Goal: Contribute content: Contribute content

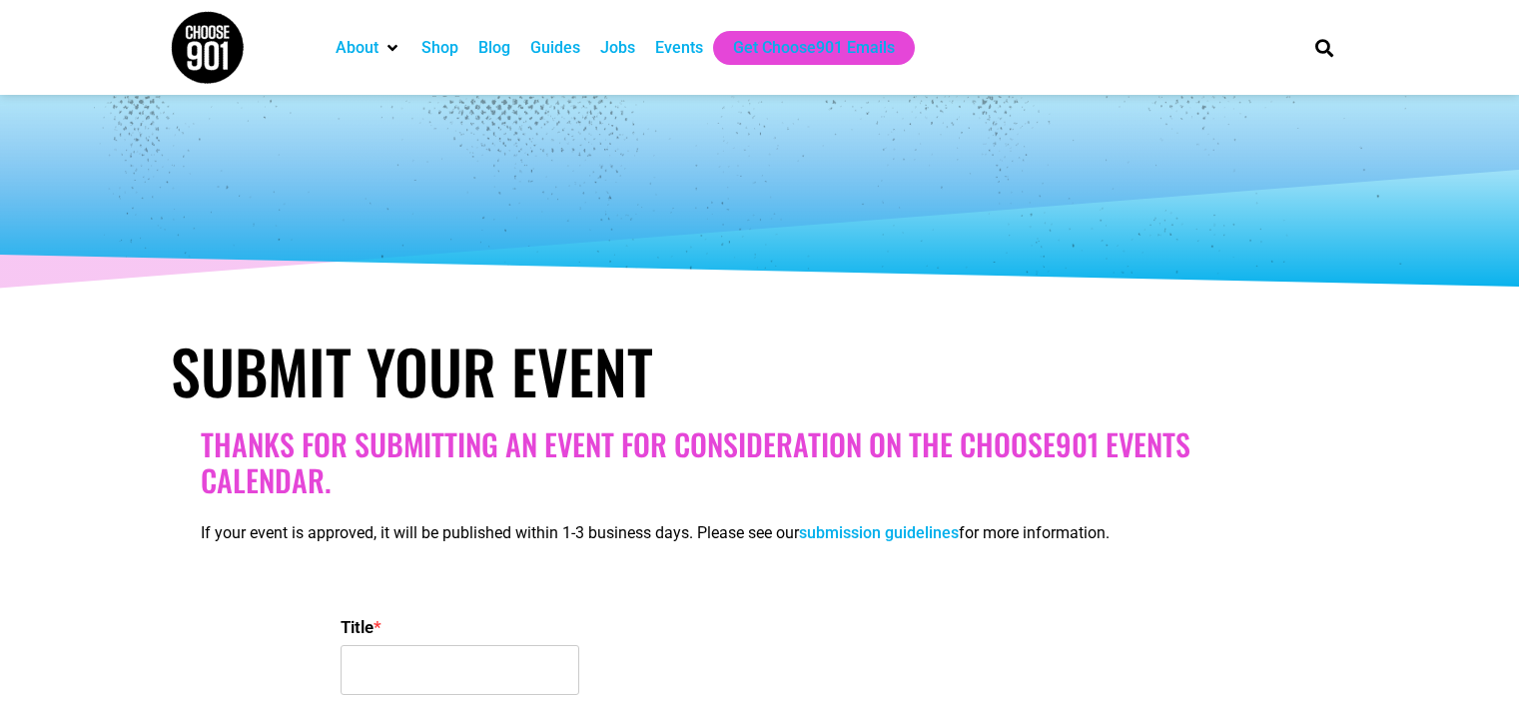
select select
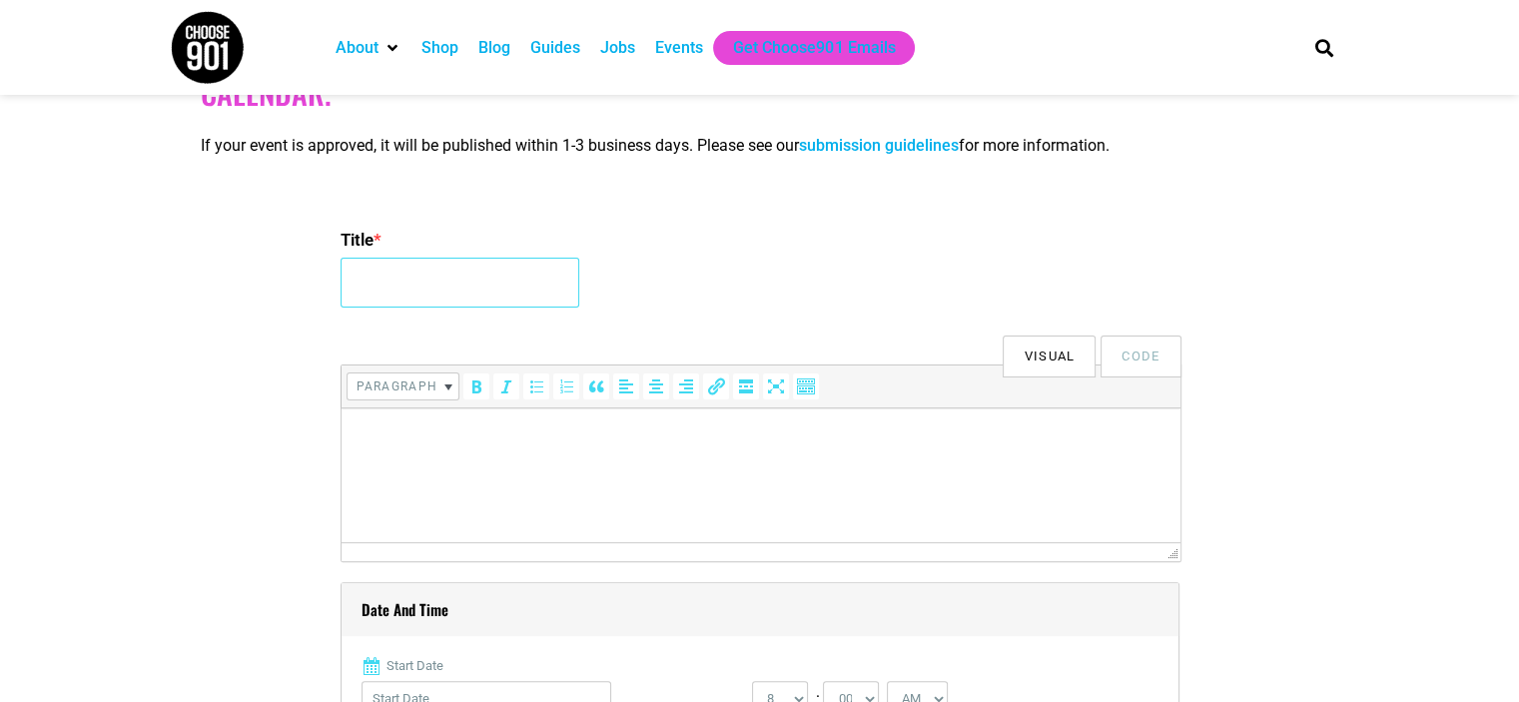
click at [402, 297] on input "Title *" at bounding box center [460, 283] width 239 height 50
paste input "[PERSON_NAME] W/ [PERSON_NAME]: A PROTEST HISTORY OF [GEOGRAPHIC_DATA]"
click at [433, 296] on input "[PERSON_NAME] W/ [PERSON_NAME]: A PROTEST HISTORY OF [GEOGRAPHIC_DATA]" at bounding box center [460, 283] width 239 height 50
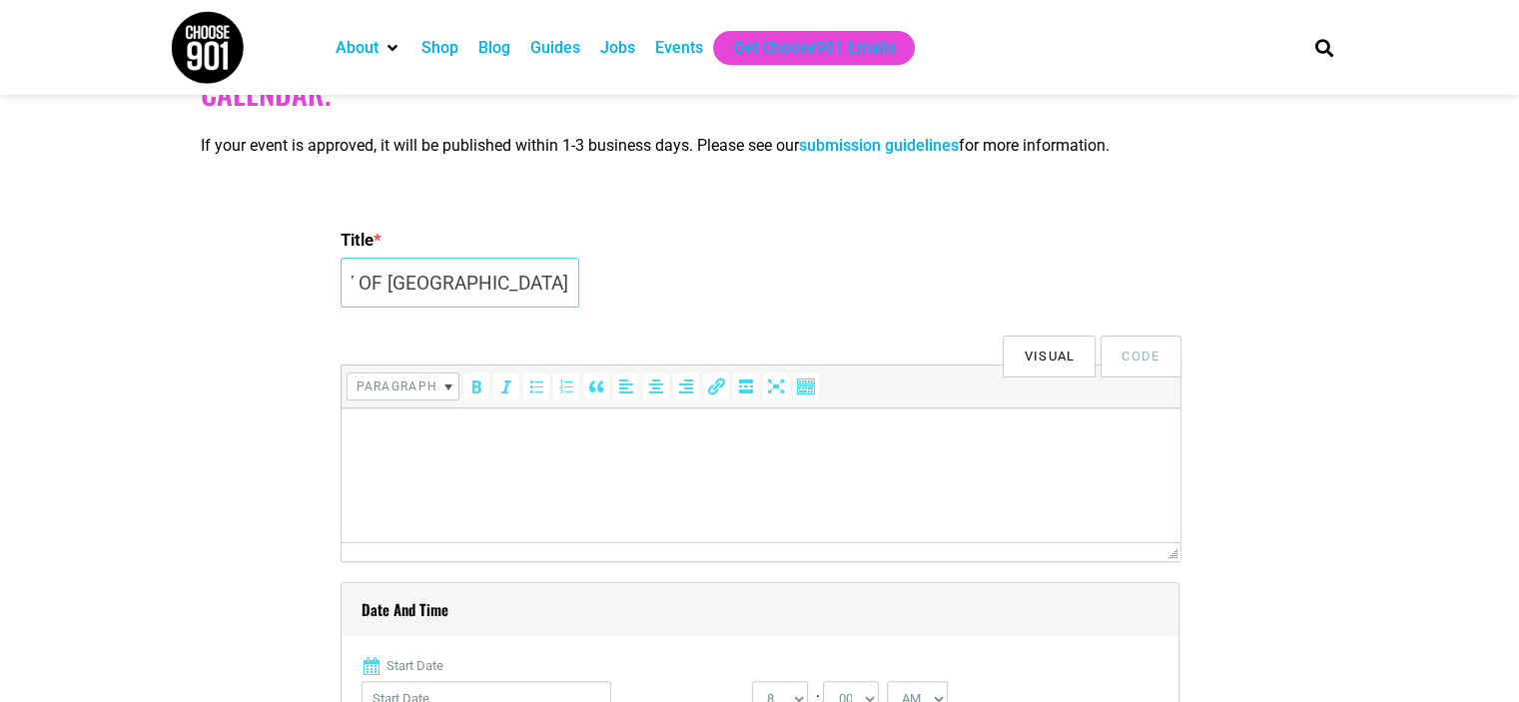
click at [433, 296] on input "[PERSON_NAME] W/ [PERSON_NAME]: A PROTEST HISTORY OF [GEOGRAPHIC_DATA]" at bounding box center [460, 283] width 239 height 50
type input "[PERSON_NAME] W/ [PERSON_NAME]: A PROTEST HISTORY OF [GEOGRAPHIC_DATA]"
click at [432, 450] on html at bounding box center [760, 437] width 839 height 56
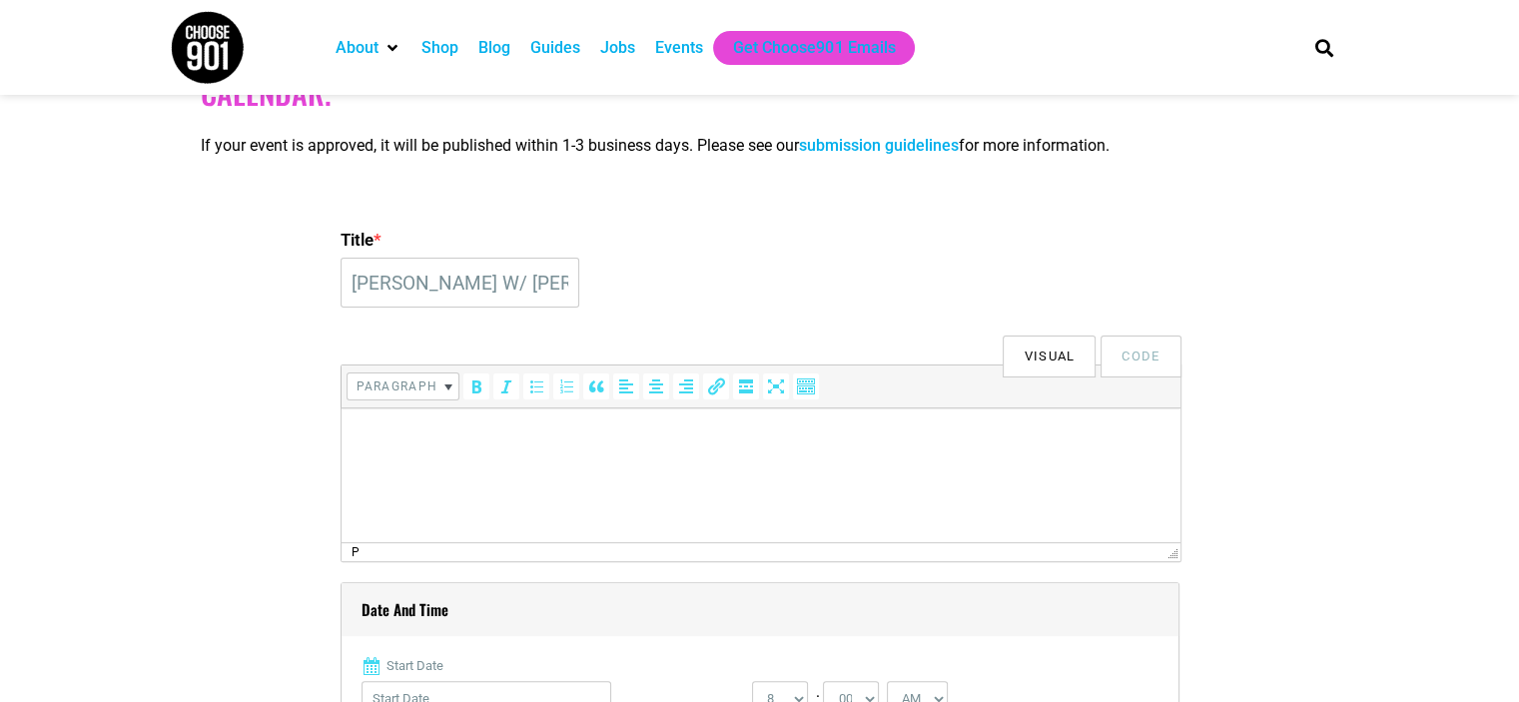
drag, startPoint x: 432, startPoint y: 450, endPoint x: 409, endPoint y: 436, distance: 26.9
click at [409, 436] on p at bounding box center [760, 437] width 819 height 24
paste body
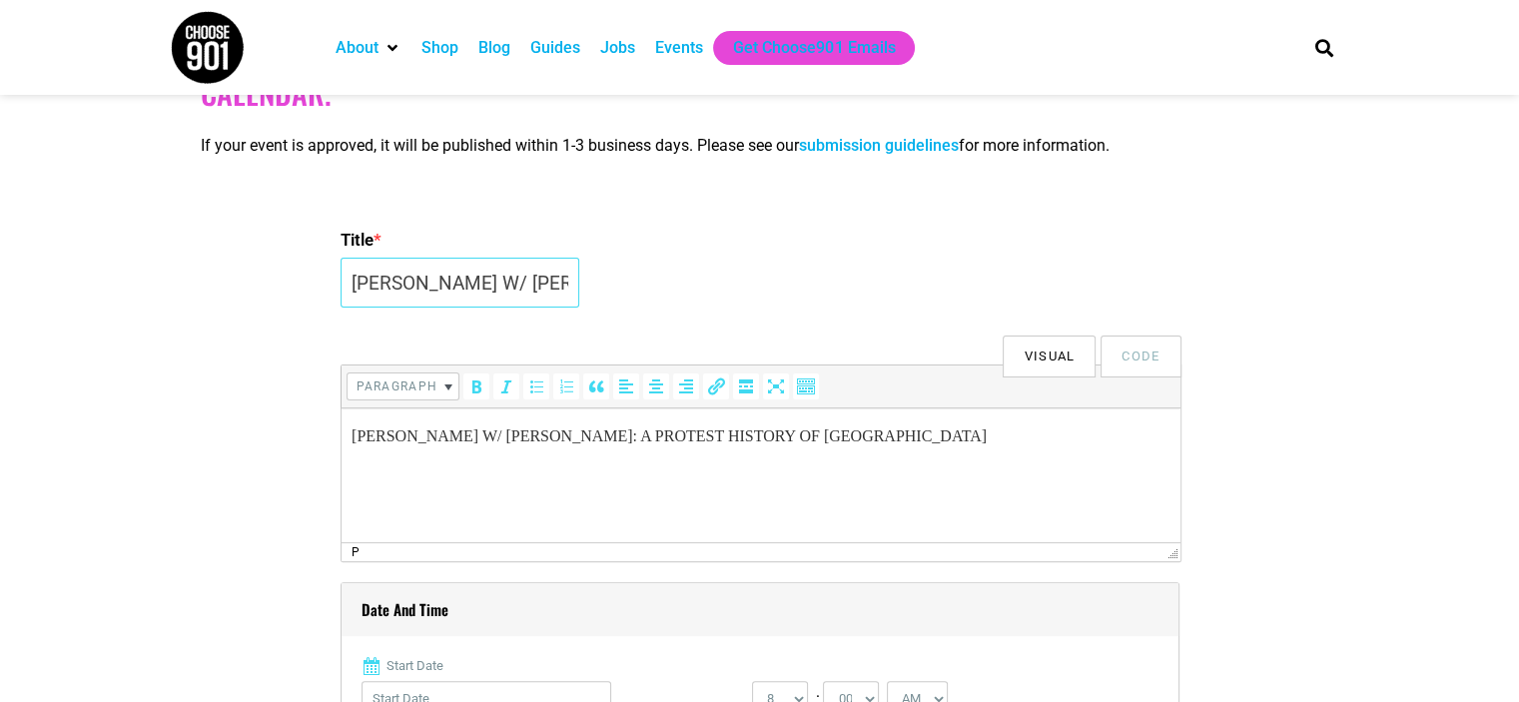
click at [412, 280] on input "[PERSON_NAME] W/ [PERSON_NAME]: A PROTEST HISTORY OF [GEOGRAPHIC_DATA]" at bounding box center [460, 283] width 239 height 50
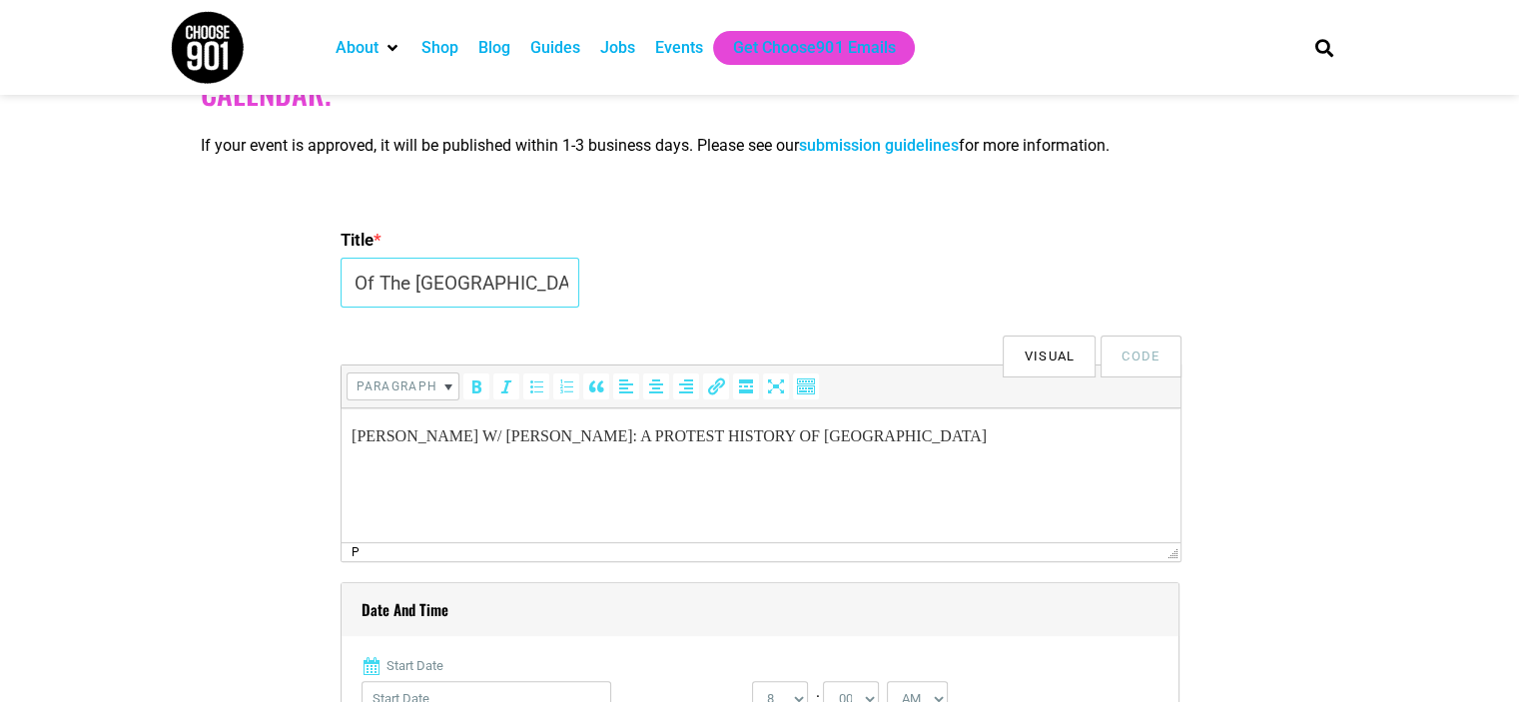
type input "[PERSON_NAME] w/ [PERSON_NAME]: A Protest History Of The [GEOGRAPHIC_DATA]"
click at [445, 444] on p "[PERSON_NAME] W/ [PERSON_NAME]: A PROTEST HISTORY OF [GEOGRAPHIC_DATA]" at bounding box center [760, 437] width 819 height 24
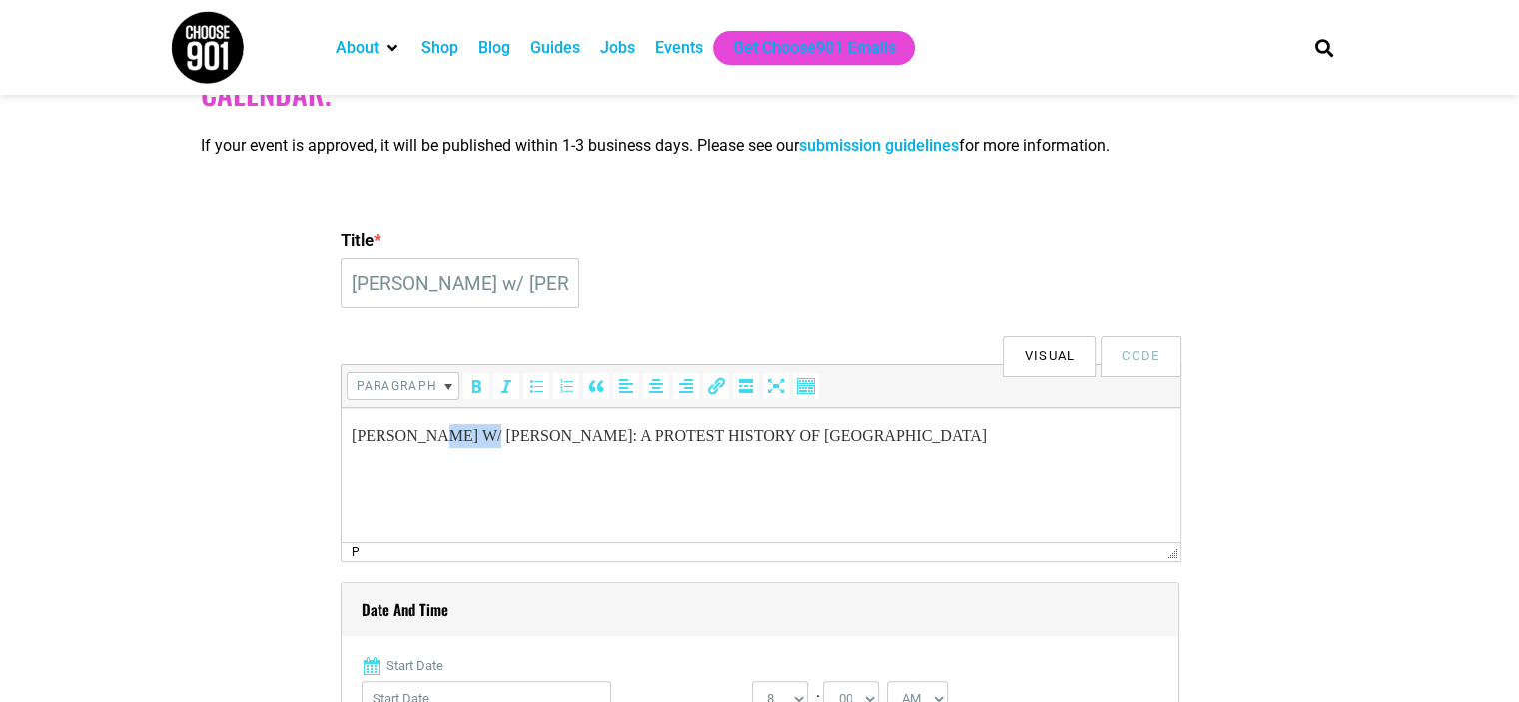
click at [445, 444] on p "[PERSON_NAME] W/ [PERSON_NAME]: A PROTEST HISTORY OF [GEOGRAPHIC_DATA]" at bounding box center [760, 437] width 819 height 24
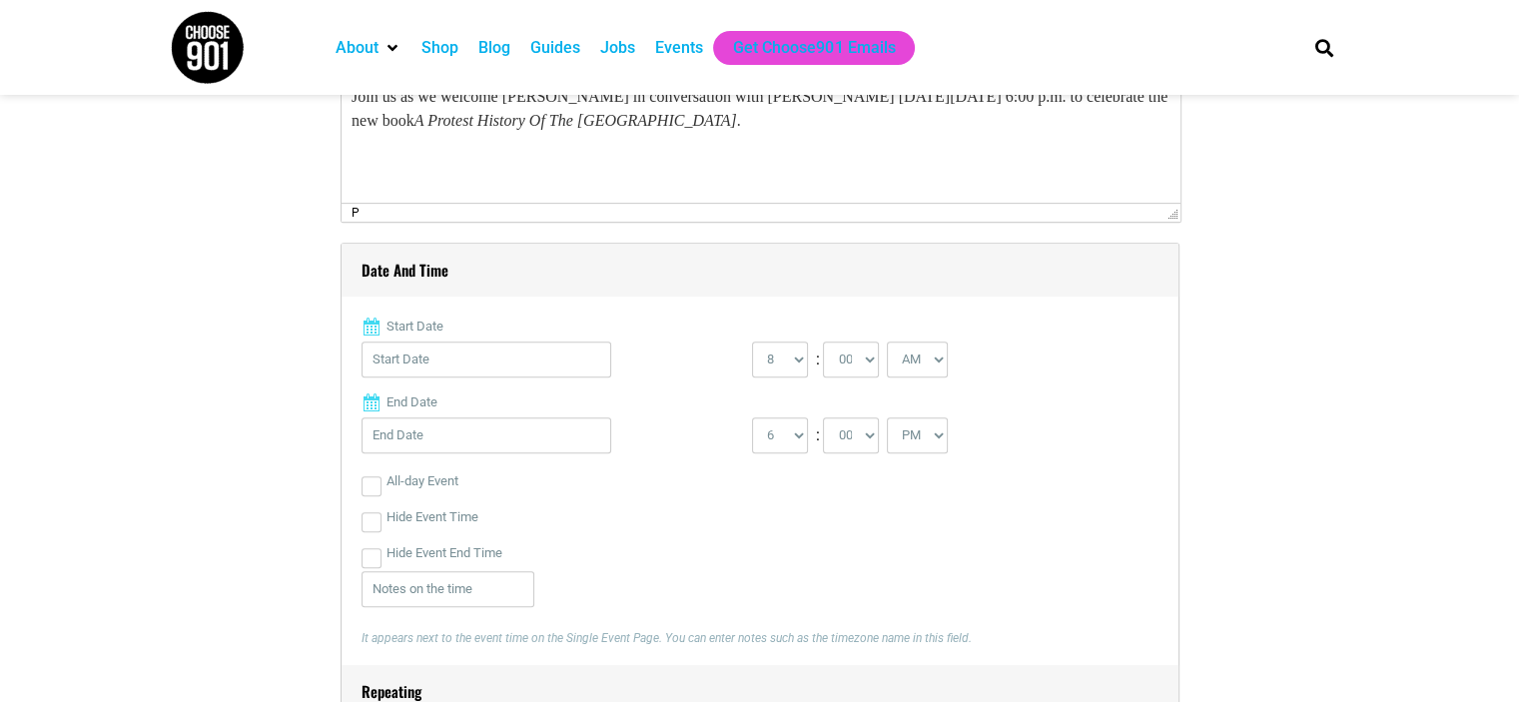
scroll to position [787, 0]
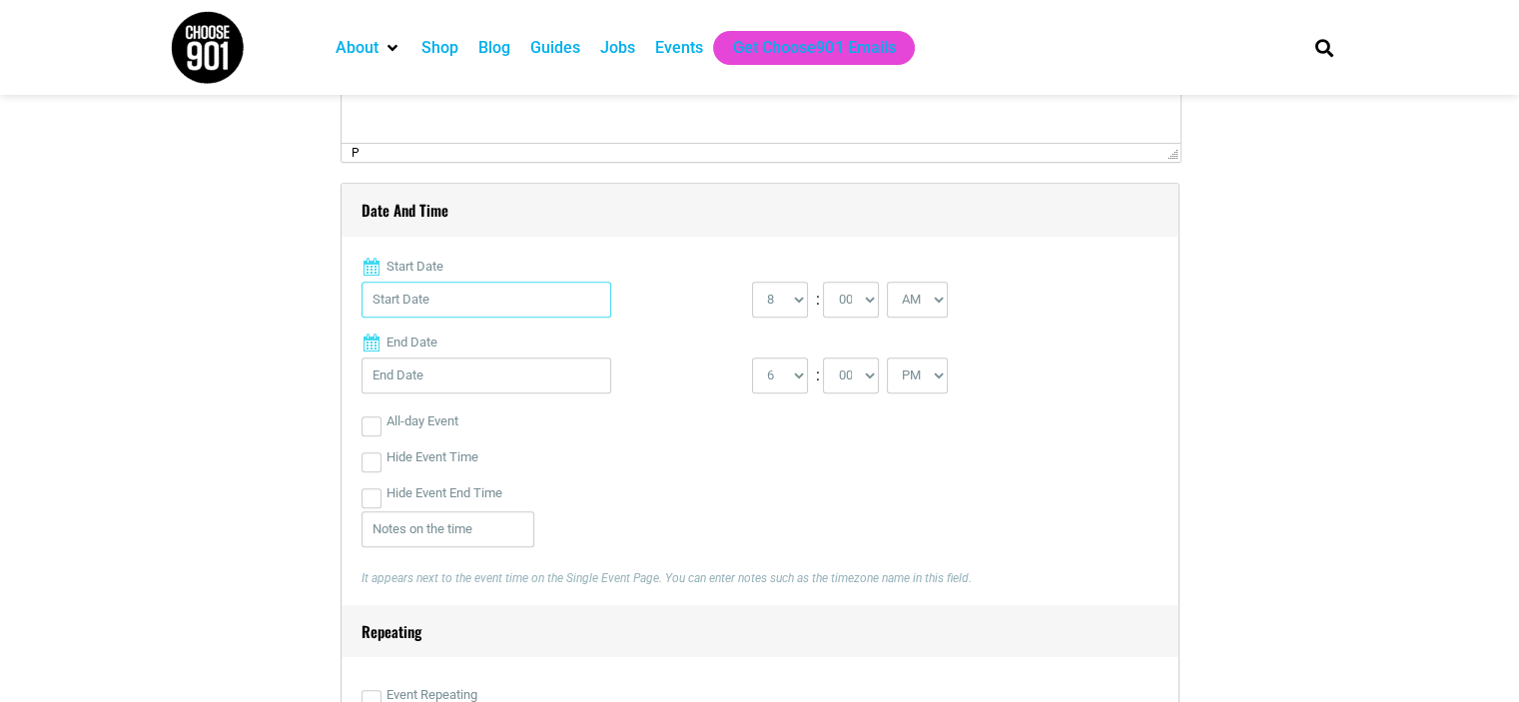
click at [402, 293] on input "Start Date" at bounding box center [487, 300] width 250 height 36
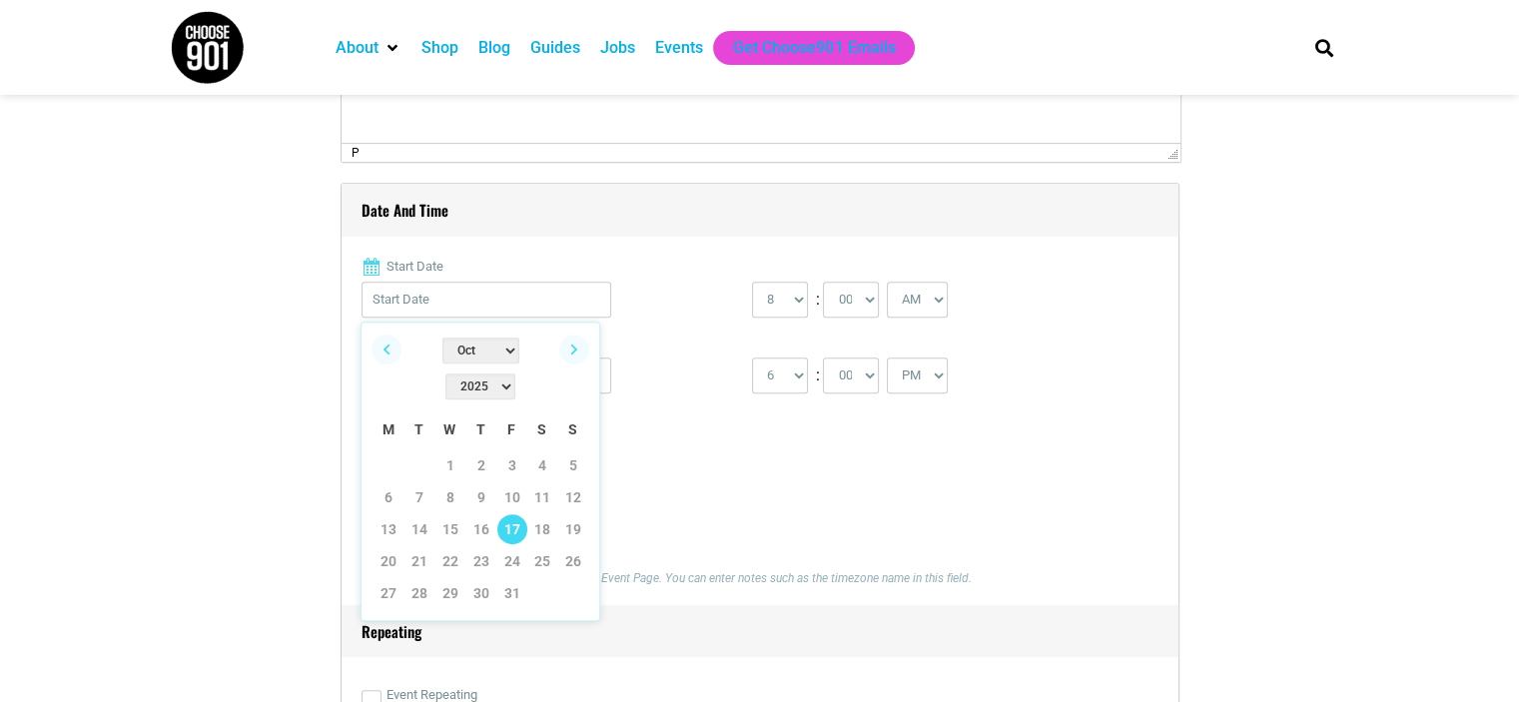
click at [519, 514] on link "17" at bounding box center [512, 529] width 30 height 30
type input "[DATE]"
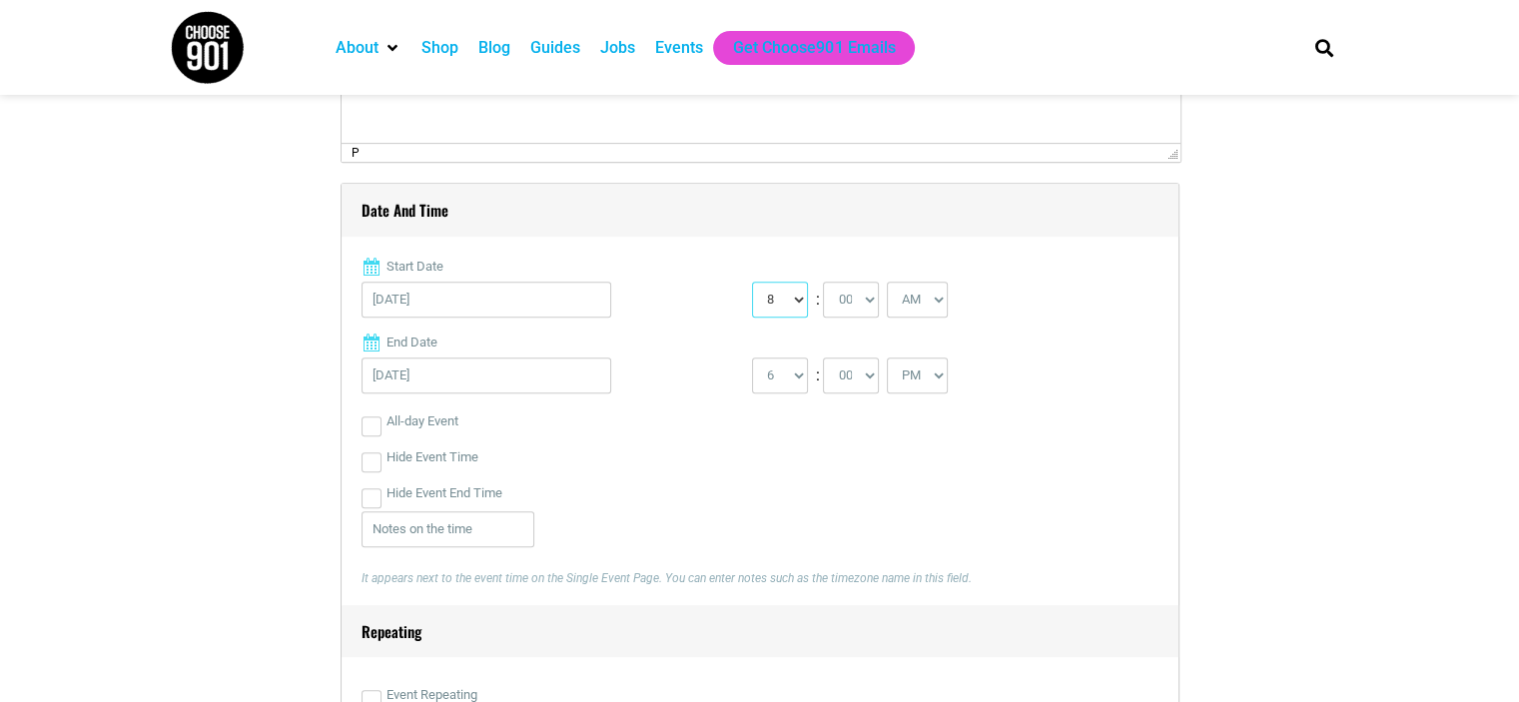
click at [783, 306] on select "0 1 2 3 4 5 6 7 8 9 10 11 12" at bounding box center [780, 300] width 56 height 36
select select "6"
click at [752, 282] on select "0 1 2 3 4 5 6 7 8 9 10 11 12" at bounding box center [780, 300] width 56 height 36
click at [899, 295] on select "AM PM" at bounding box center [917, 300] width 61 height 36
select select "PM"
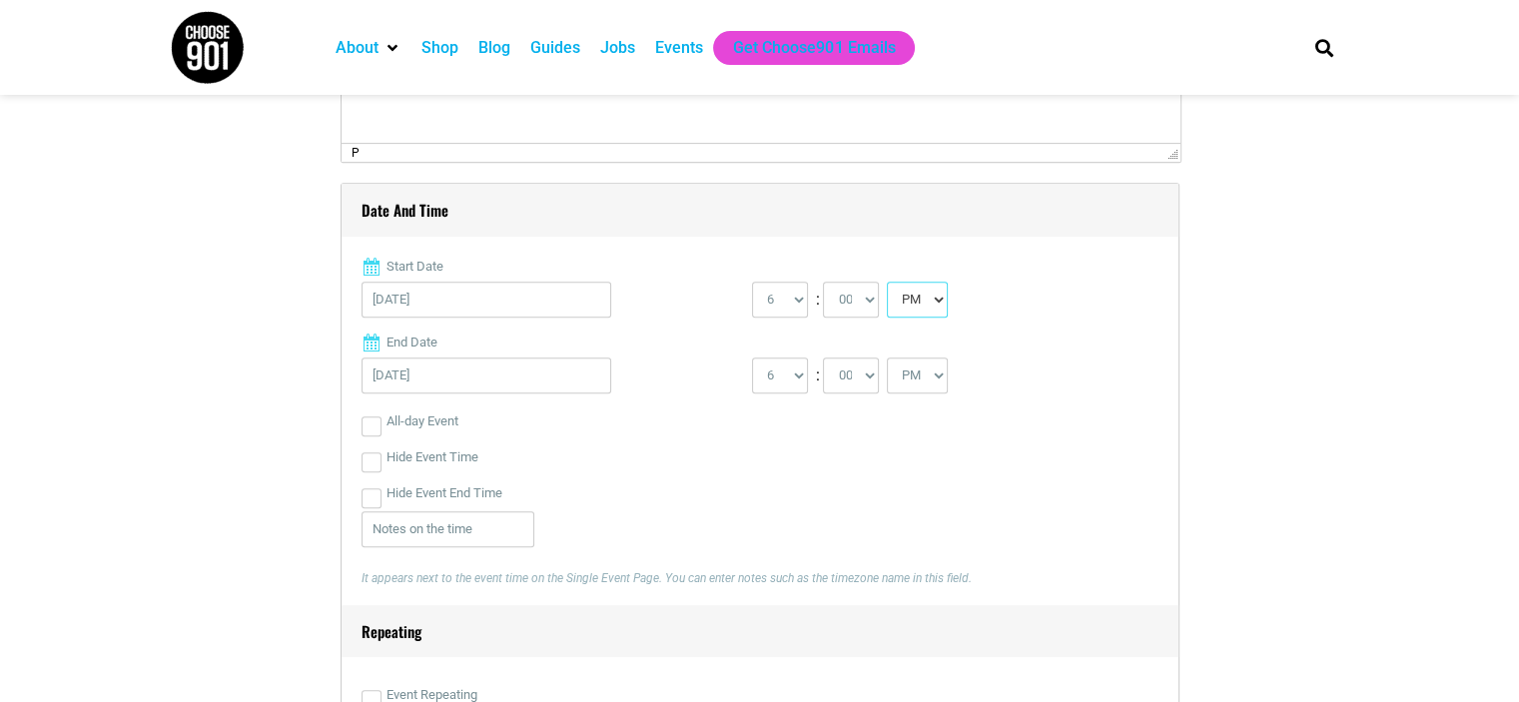
click at [887, 282] on select "AM PM" at bounding box center [917, 300] width 61 height 36
click at [804, 371] on select "1 2 3 4 5 6 7 8 9 10 11 12" at bounding box center [780, 376] width 56 height 36
click at [803, 372] on select "1 2 3 4 5 6 7 8 9 10 11 12" at bounding box center [780, 376] width 56 height 36
